Goal: Transaction & Acquisition: Register for event/course

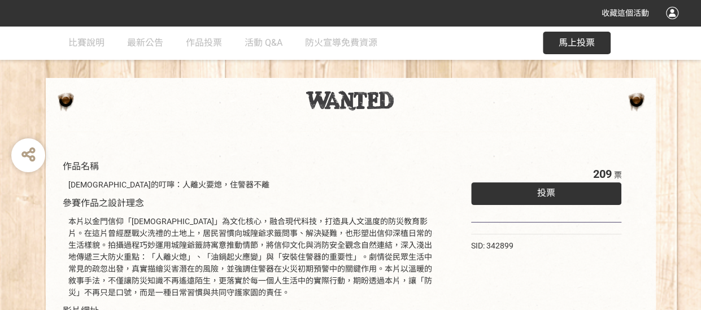
scroll to position [56, 0]
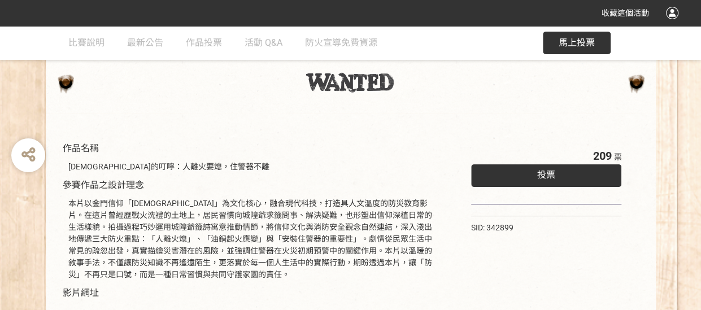
click at [552, 178] on span "投票" at bounding box center [546, 174] width 18 height 11
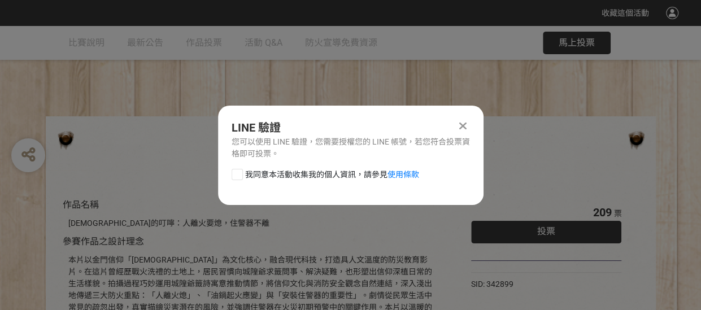
scroll to position [0, 0]
click at [412, 174] on link "使用條款" at bounding box center [403, 174] width 32 height 9
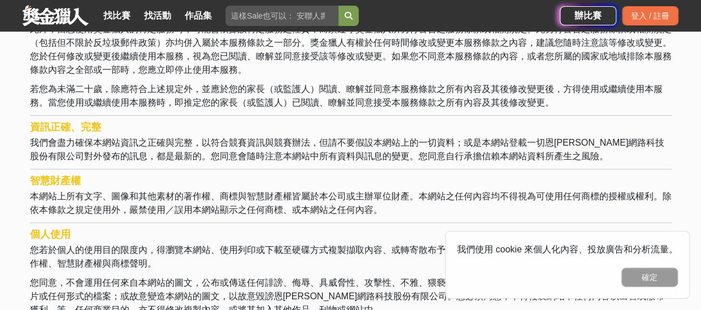
scroll to position [113, 0]
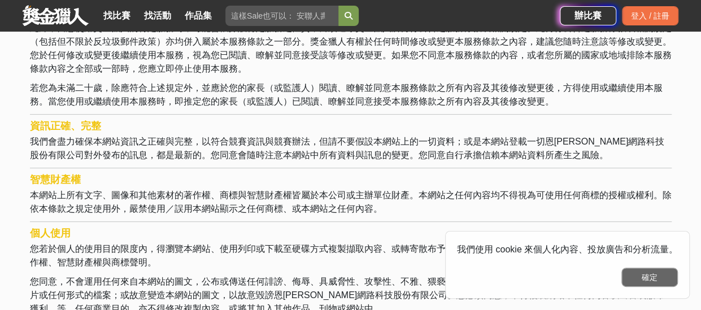
click at [655, 273] on button "確定" at bounding box center [649, 277] width 56 height 19
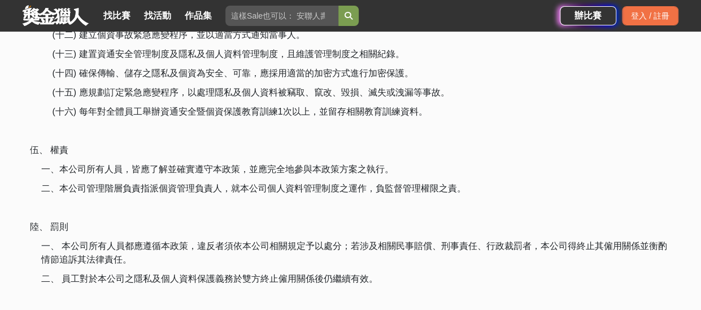
scroll to position [1637, 0]
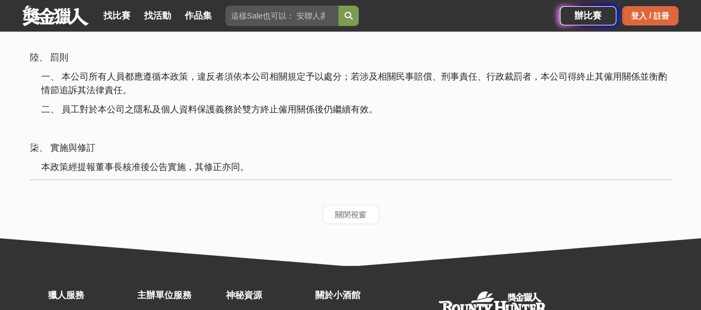
click at [653, 21] on div "登入 / 註冊" at bounding box center [650, 15] width 56 height 19
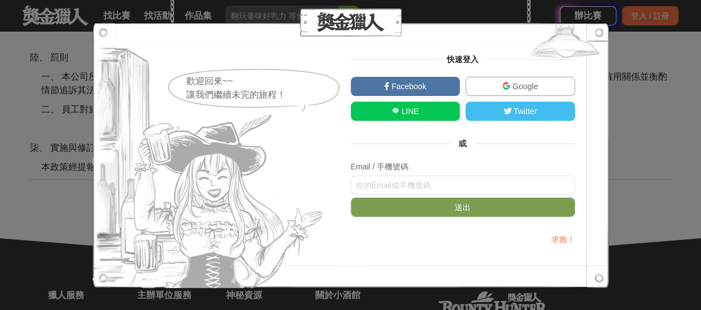
click at [416, 111] on span "LINE" at bounding box center [409, 111] width 20 height 9
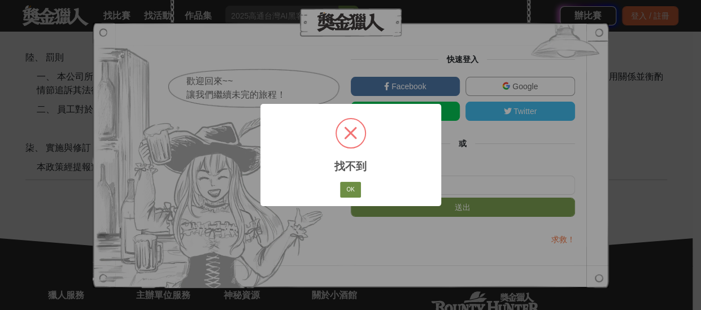
click at [351, 187] on button "OK" at bounding box center [350, 190] width 20 height 16
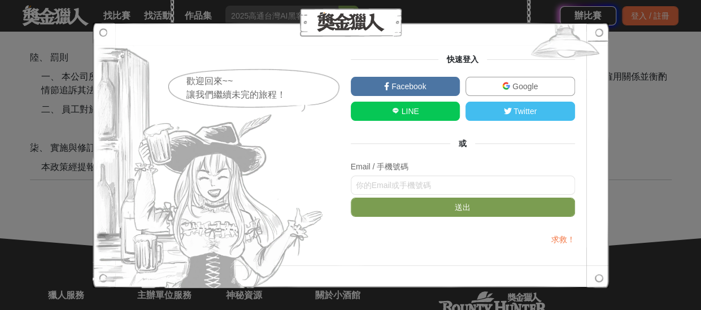
click at [404, 86] on span "Facebook" at bounding box center [407, 86] width 37 height 9
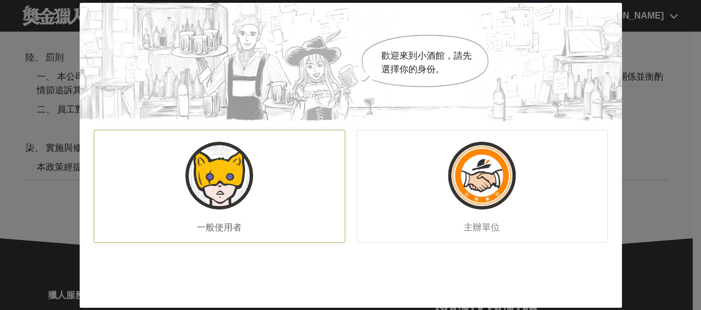
click at [227, 179] on img at bounding box center [219, 176] width 68 height 68
